Goal: Find specific page/section: Find specific page/section

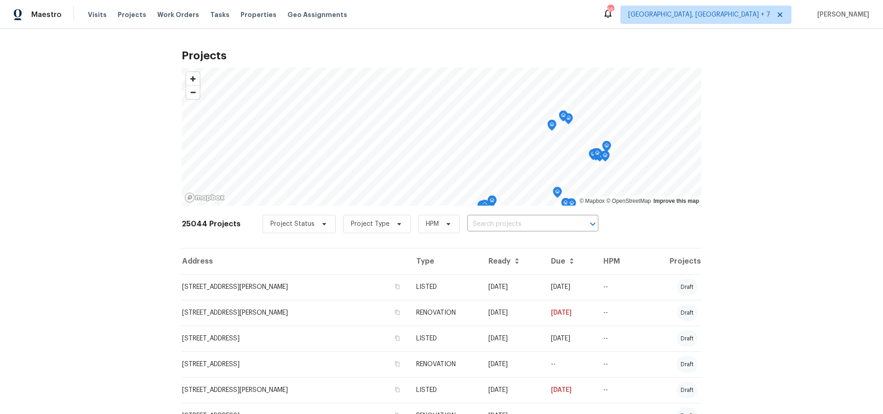
click at [498, 225] on input "text" at bounding box center [519, 224] width 105 height 14
type input "1363 edgewood"
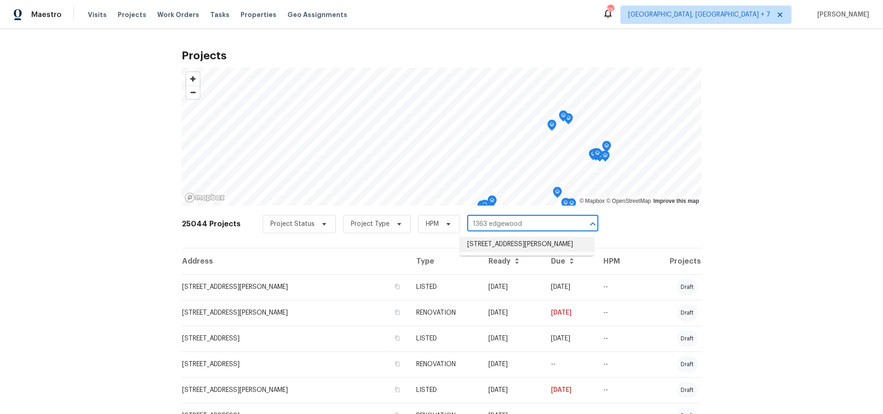
click at [489, 249] on li "[STREET_ADDRESS][PERSON_NAME]" at bounding box center [527, 244] width 134 height 15
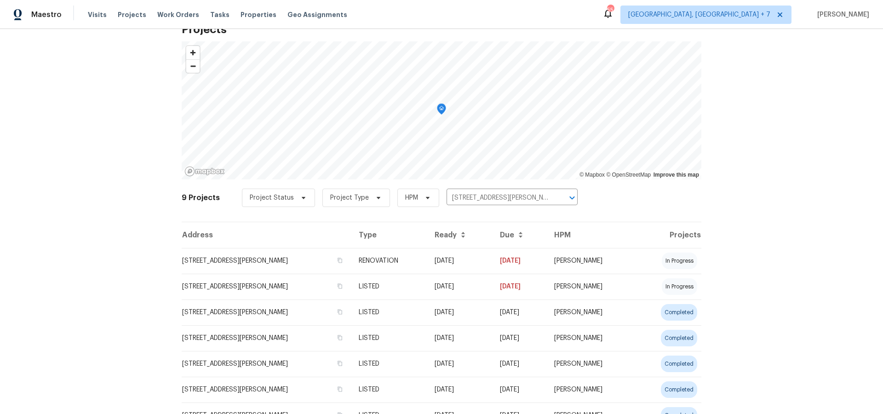
scroll to position [38, 0]
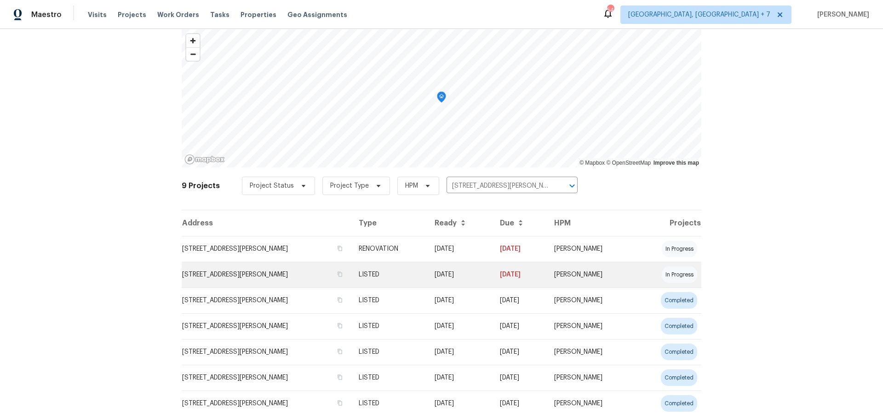
click at [262, 279] on td "[STREET_ADDRESS][PERSON_NAME]" at bounding box center [267, 275] width 170 height 26
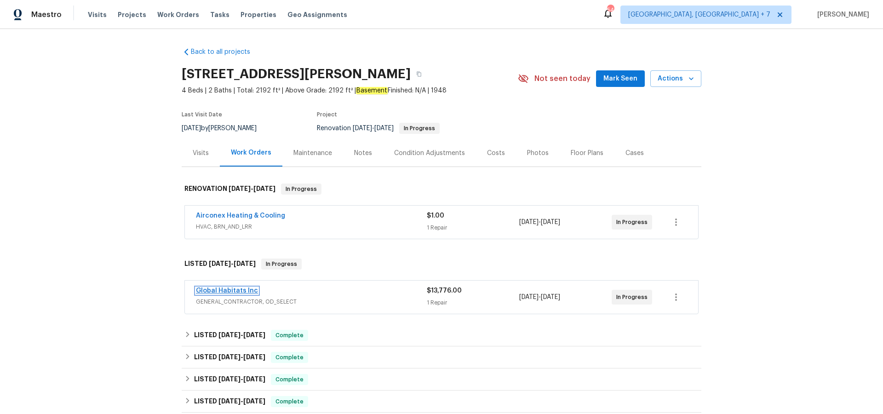
click at [233, 292] on link "Global Habitats Inc" at bounding box center [227, 290] width 62 height 6
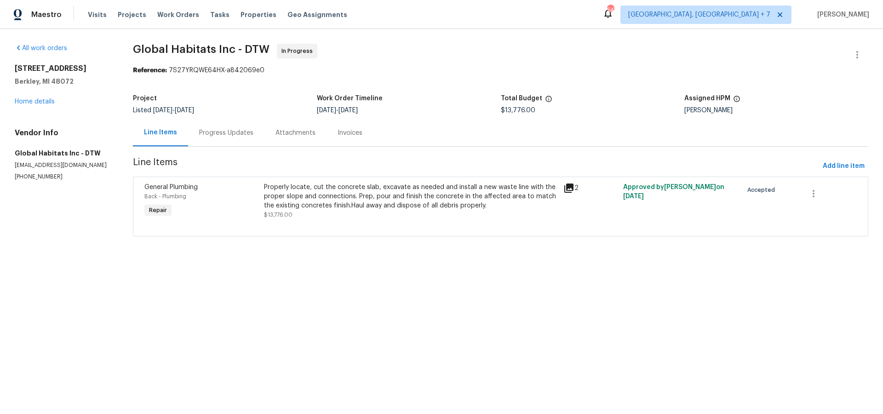
click at [223, 138] on div "Progress Updates" at bounding box center [226, 132] width 76 height 27
